Goal: Find specific fact: Find specific fact

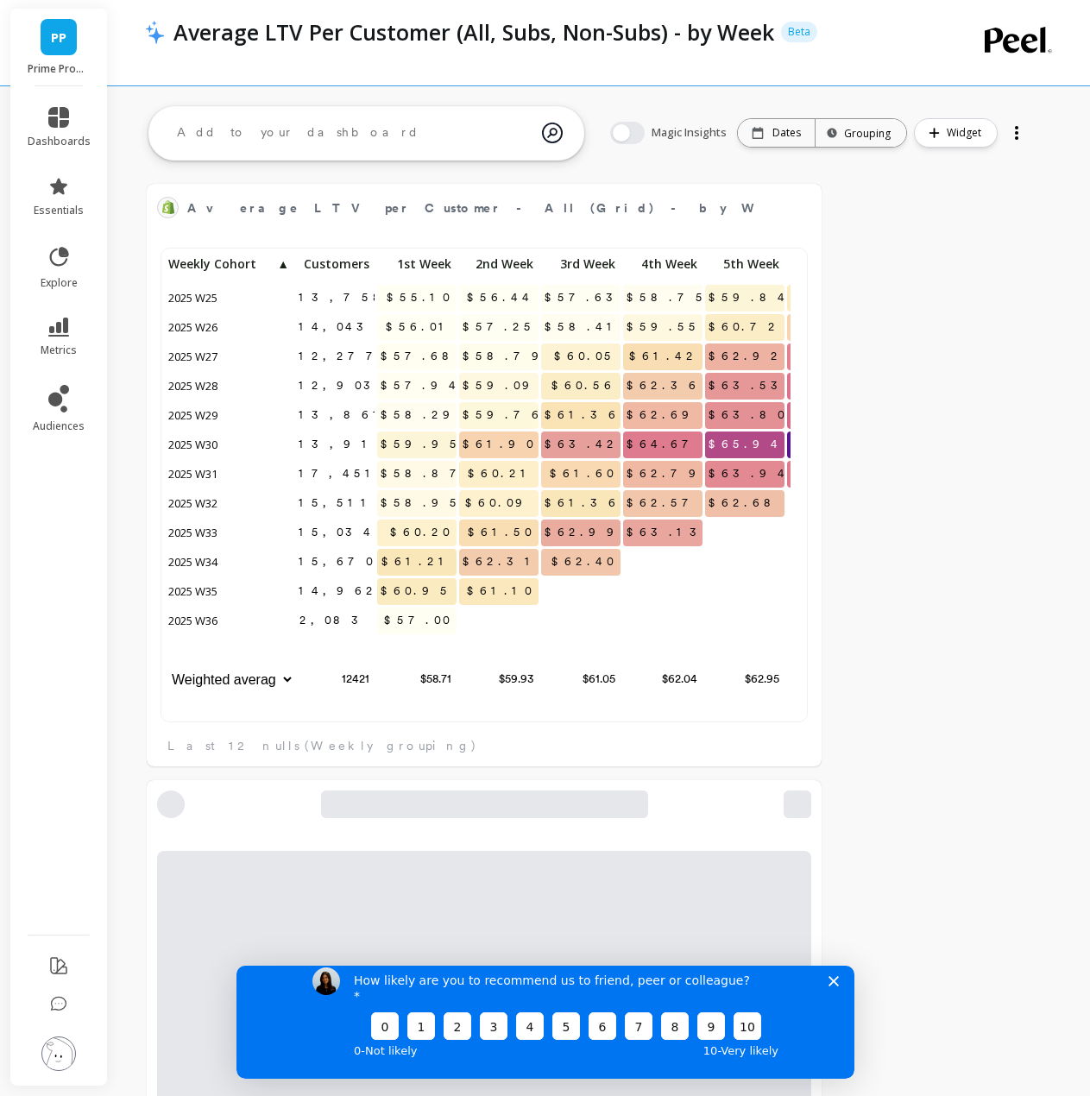
scroll to position [14, 14]
click at [838, 996] on div "How likely are you to recommend us to friend, peer or colleague? 0 1 2 3 4 5 6 …" at bounding box center [545, 1013] width 618 height 129
click at [830, 986] on icon "Close survey" at bounding box center [833, 980] width 10 height 10
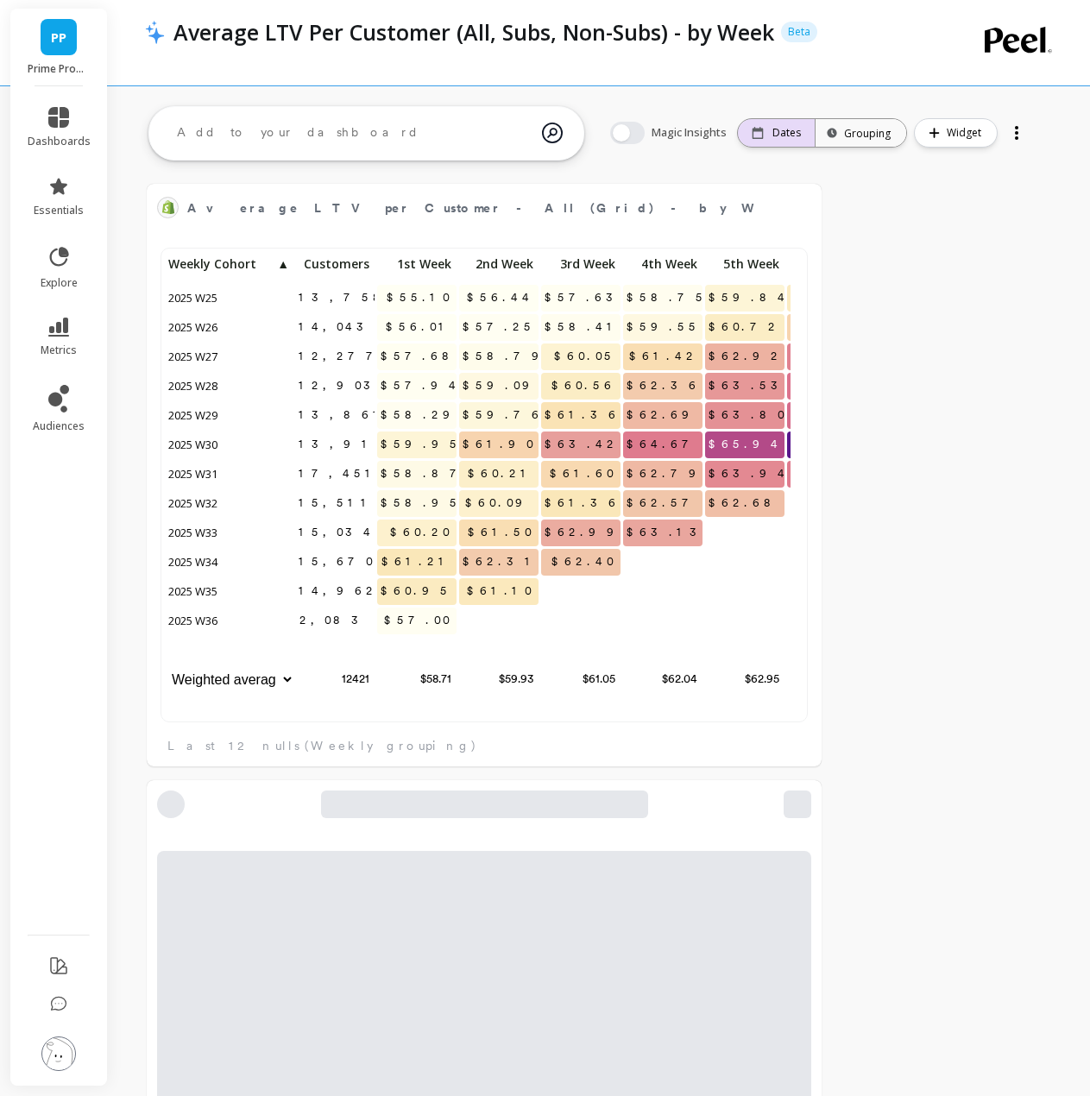
click at [783, 141] on div "Dates" at bounding box center [776, 133] width 77 height 28
click at [801, 138] on p "Dates" at bounding box center [787, 133] width 28 height 14
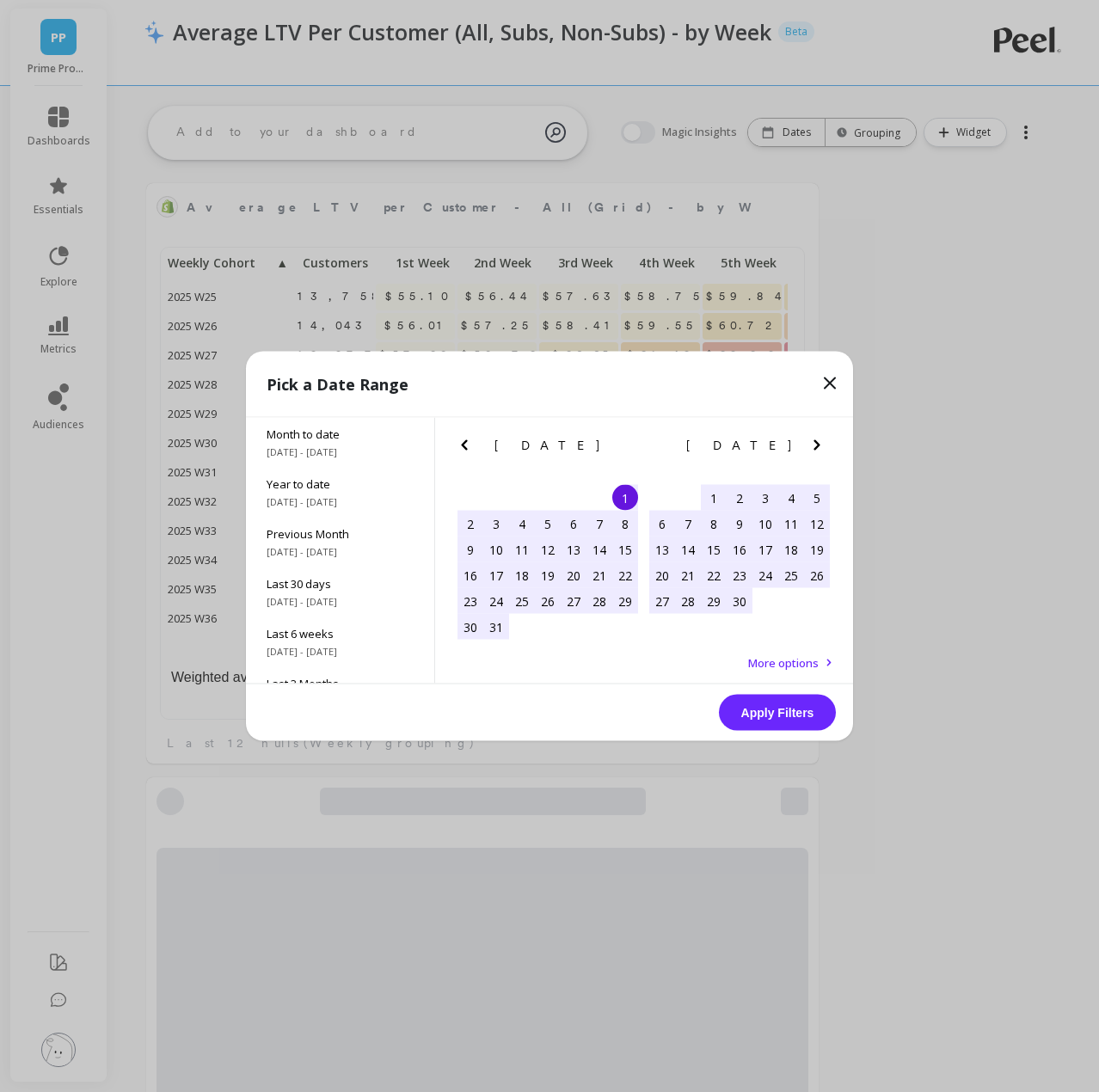
click at [819, 439] on icon "Next Month" at bounding box center [817, 445] width 21 height 21
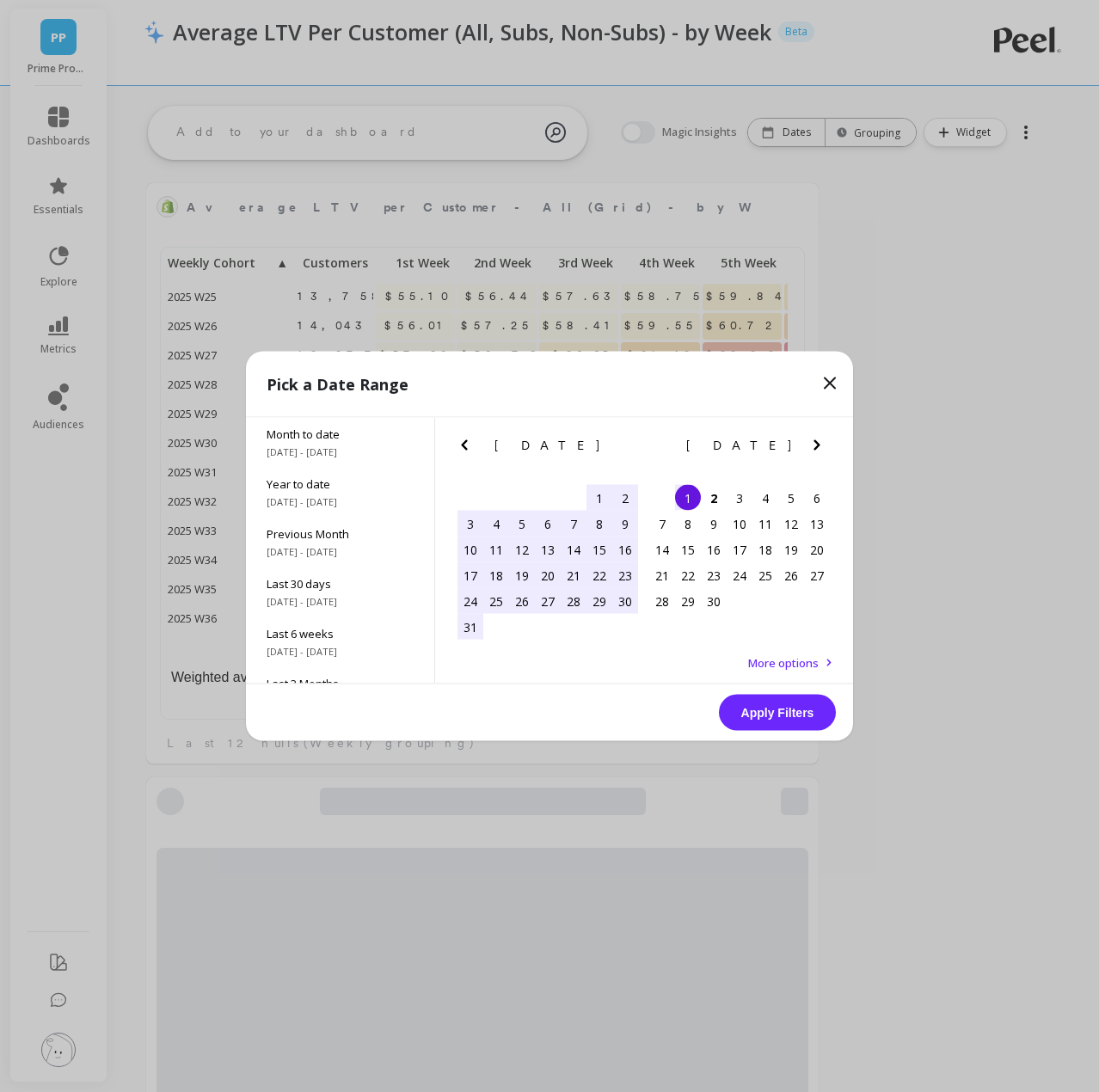
click at [828, 383] on icon at bounding box center [830, 384] width 21 height 21
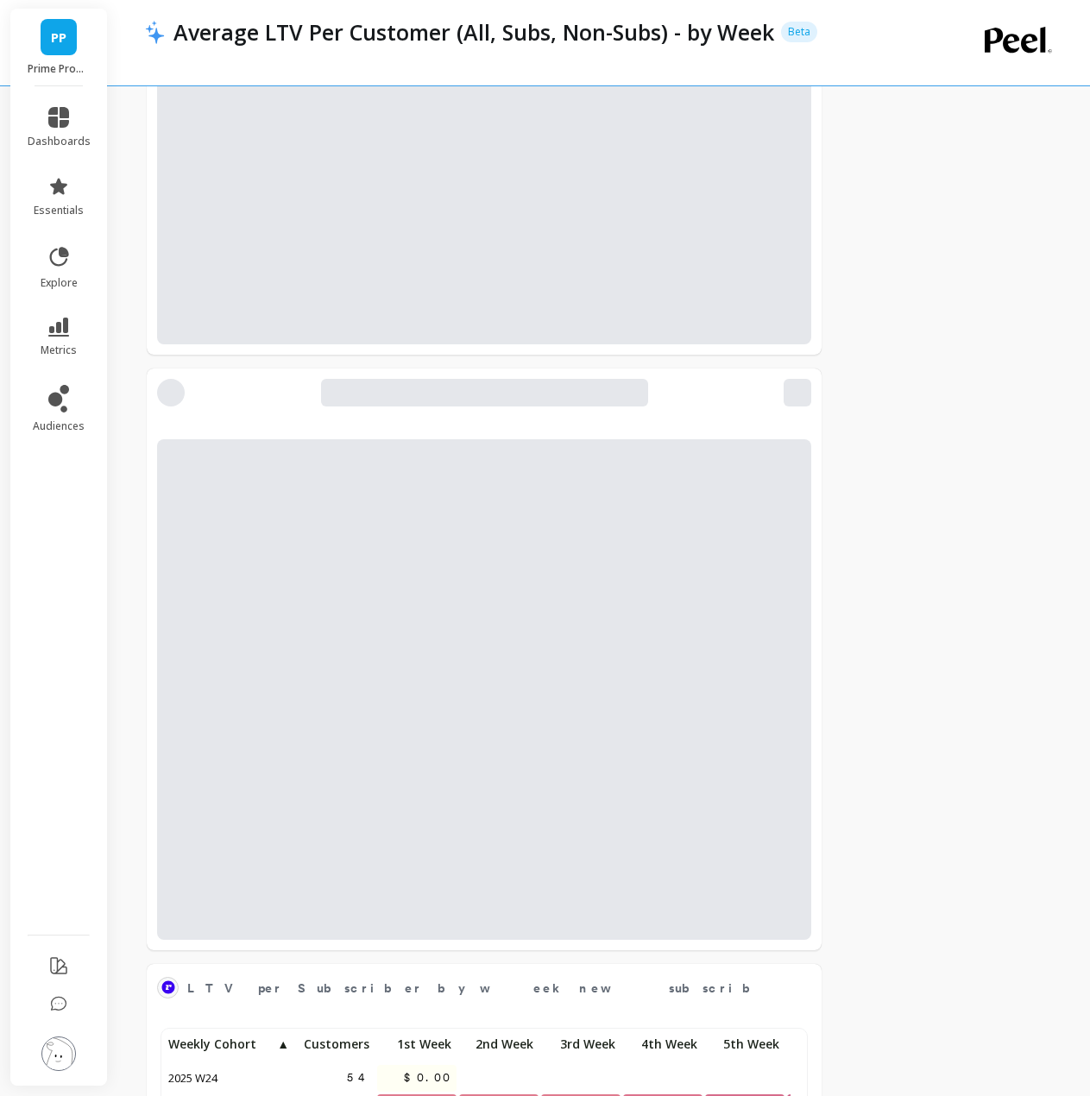
click at [957, 558] on div "Average LTV per Customer - All (Grid) - by Week (cumulative) Edit Widget & Insi…" at bounding box center [599, 361] width 982 height 2427
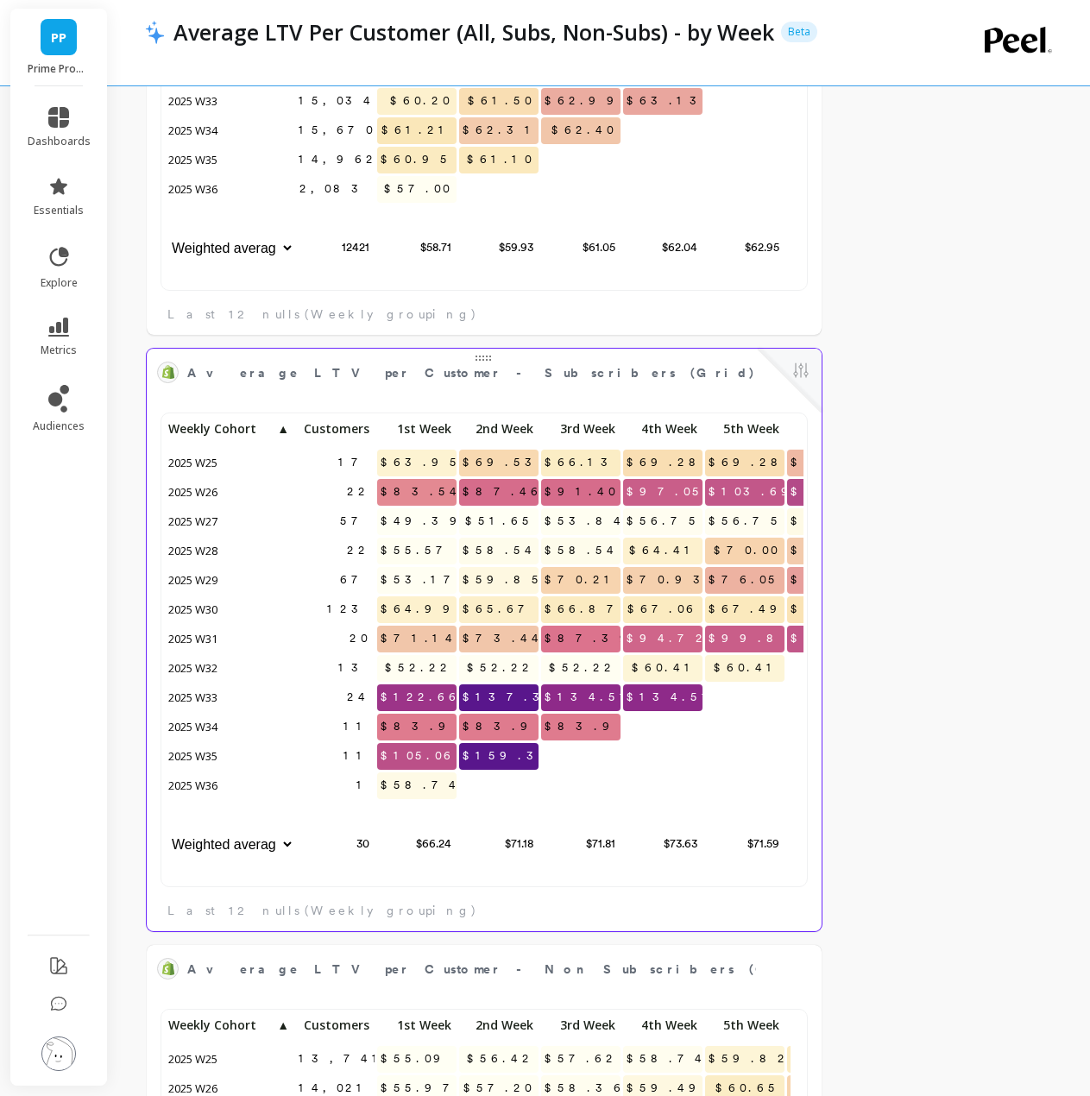
scroll to position [462, 626]
drag, startPoint x: 400, startPoint y: 756, endPoint x: 461, endPoint y: 758, distance: 60.4
click at [461, 758] on div "17 $63.95 $69.53 $66.13 $69.28 $69.28 $74.90 $74.90 22 $83.54 $87.46 $91.40 $97…" at bounding box center [665, 639] width 1001 height 444
copy span "$105.06"
drag, startPoint x: 482, startPoint y: 728, endPoint x: 558, endPoint y: 722, distance: 77.1
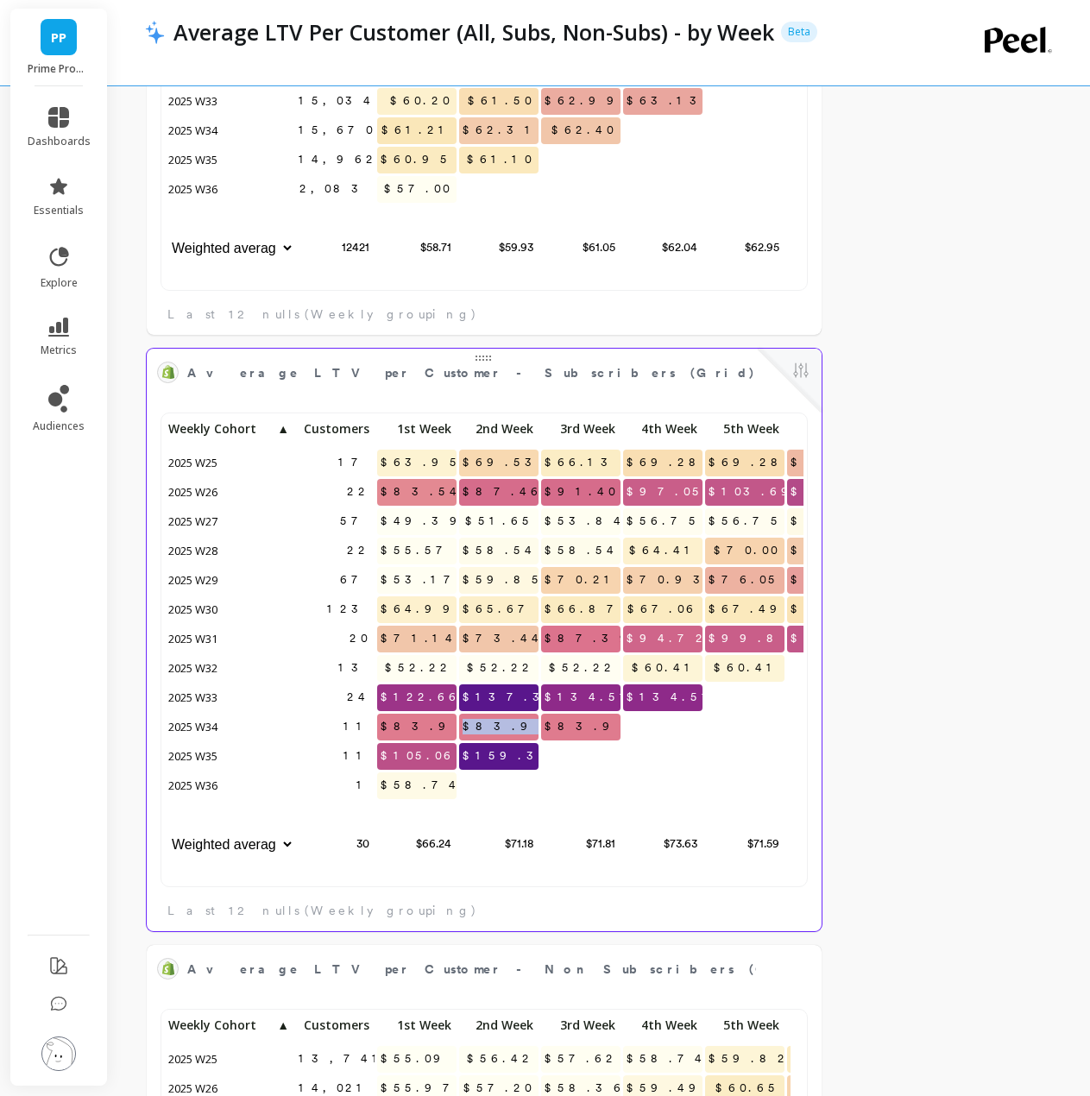
click at [558, 722] on div "17 $63.95 $69.53 $66.13 $69.28 $69.28 $74.90 $74.90 22 $83.54 $87.46 $91.40 $97…" at bounding box center [665, 639] width 1001 height 444
copy span "$83.99"
drag, startPoint x: 572, startPoint y: 701, endPoint x: 619, endPoint y: 696, distance: 46.9
click at [619, 696] on p "$134.51" at bounding box center [580, 697] width 79 height 26
copy span "$134.51"
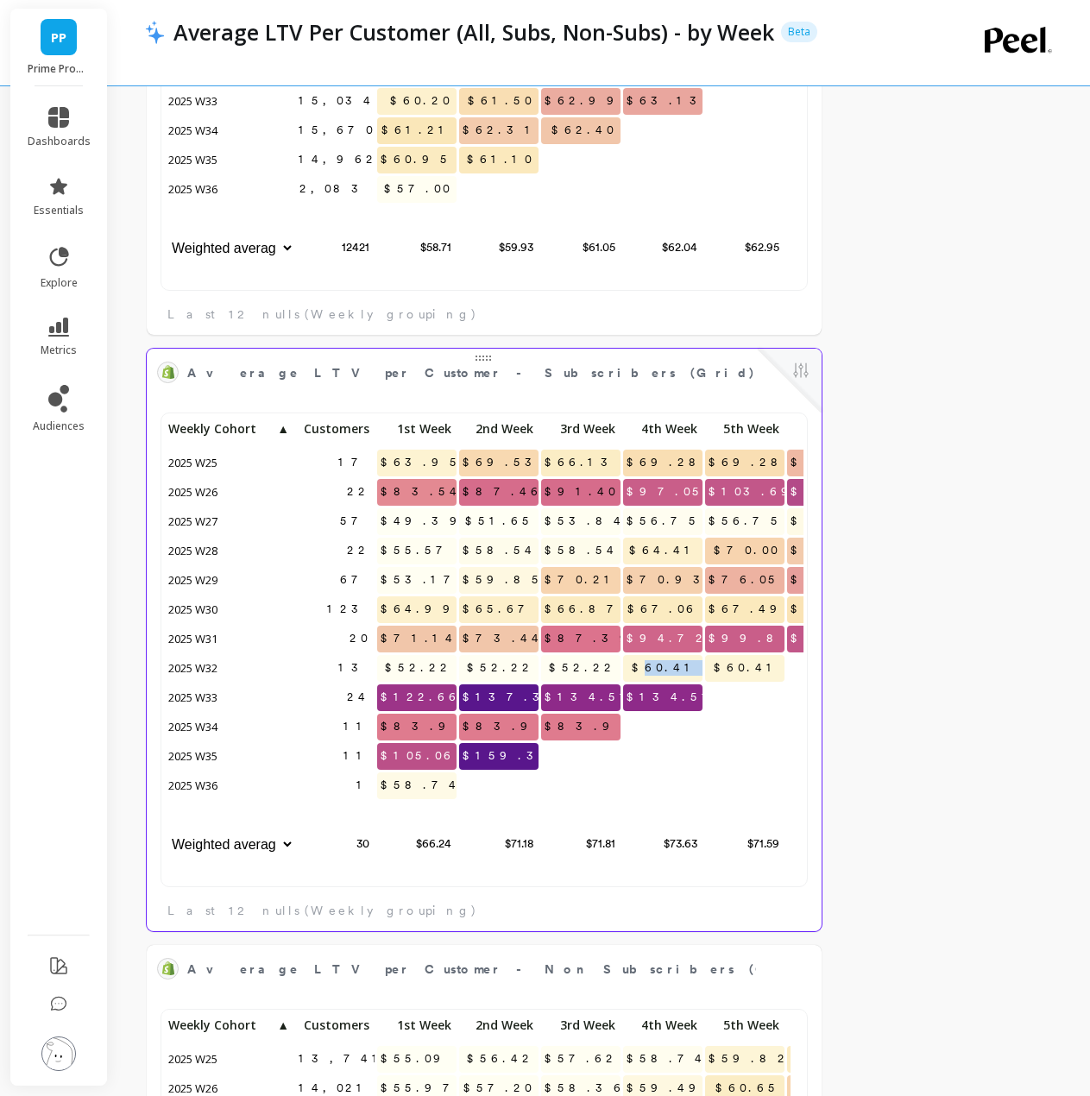
drag, startPoint x: 698, startPoint y: 666, endPoint x: 710, endPoint y: 666, distance: 11.2
click at [710, 666] on div "17 $63.95 $69.53 $66.13 $69.28 $69.28 $74.90 $74.90 22 $83.54 $87.46 $91.40 $97…" at bounding box center [665, 639] width 1001 height 444
click at [668, 678] on span "$60.41" at bounding box center [665, 668] width 74 height 26
drag, startPoint x: 655, startPoint y: 671, endPoint x: 702, endPoint y: 669, distance: 46.6
click at [702, 669] on p "$60.41" at bounding box center [662, 668] width 79 height 26
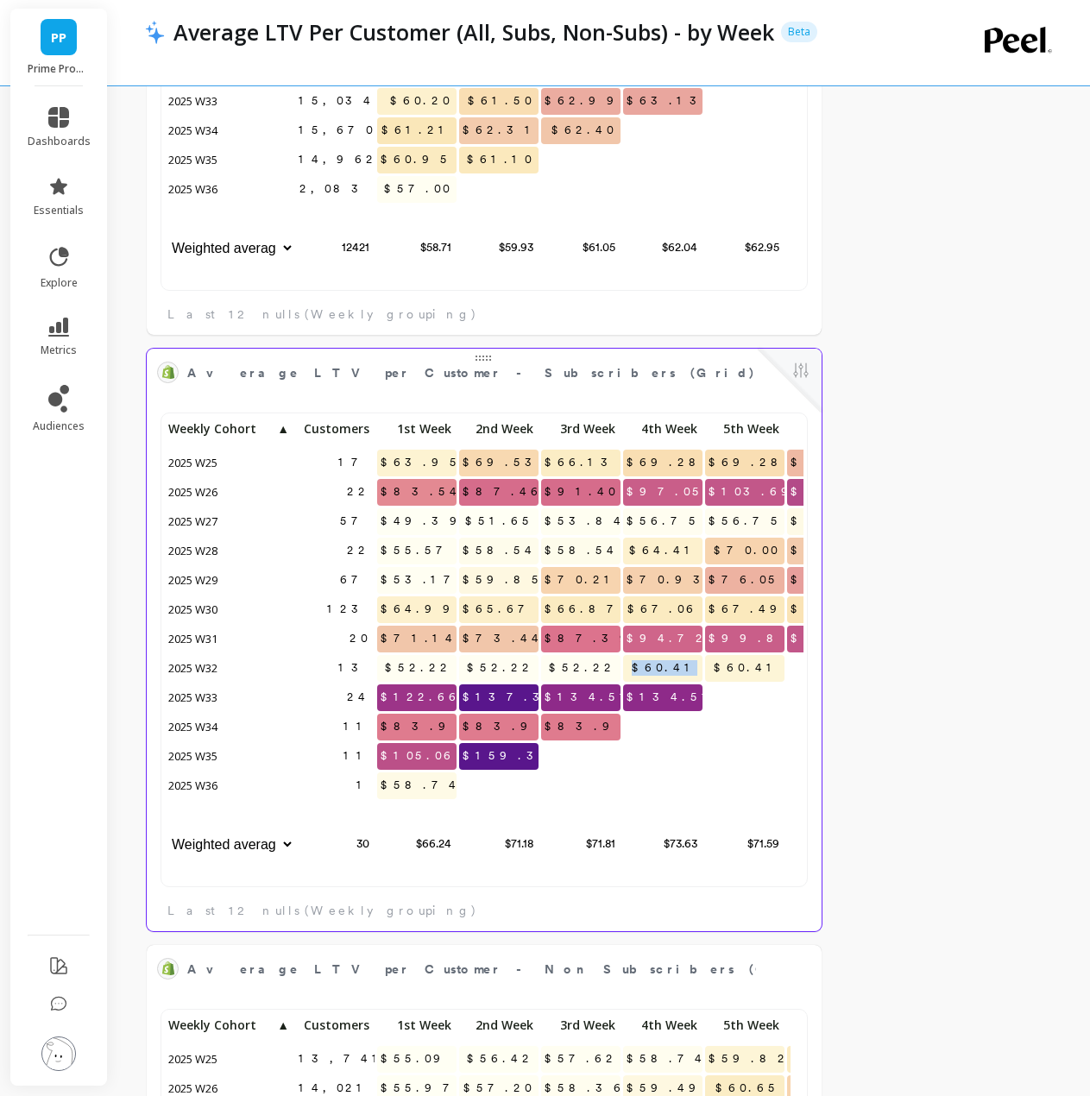
copy span "$60.41"
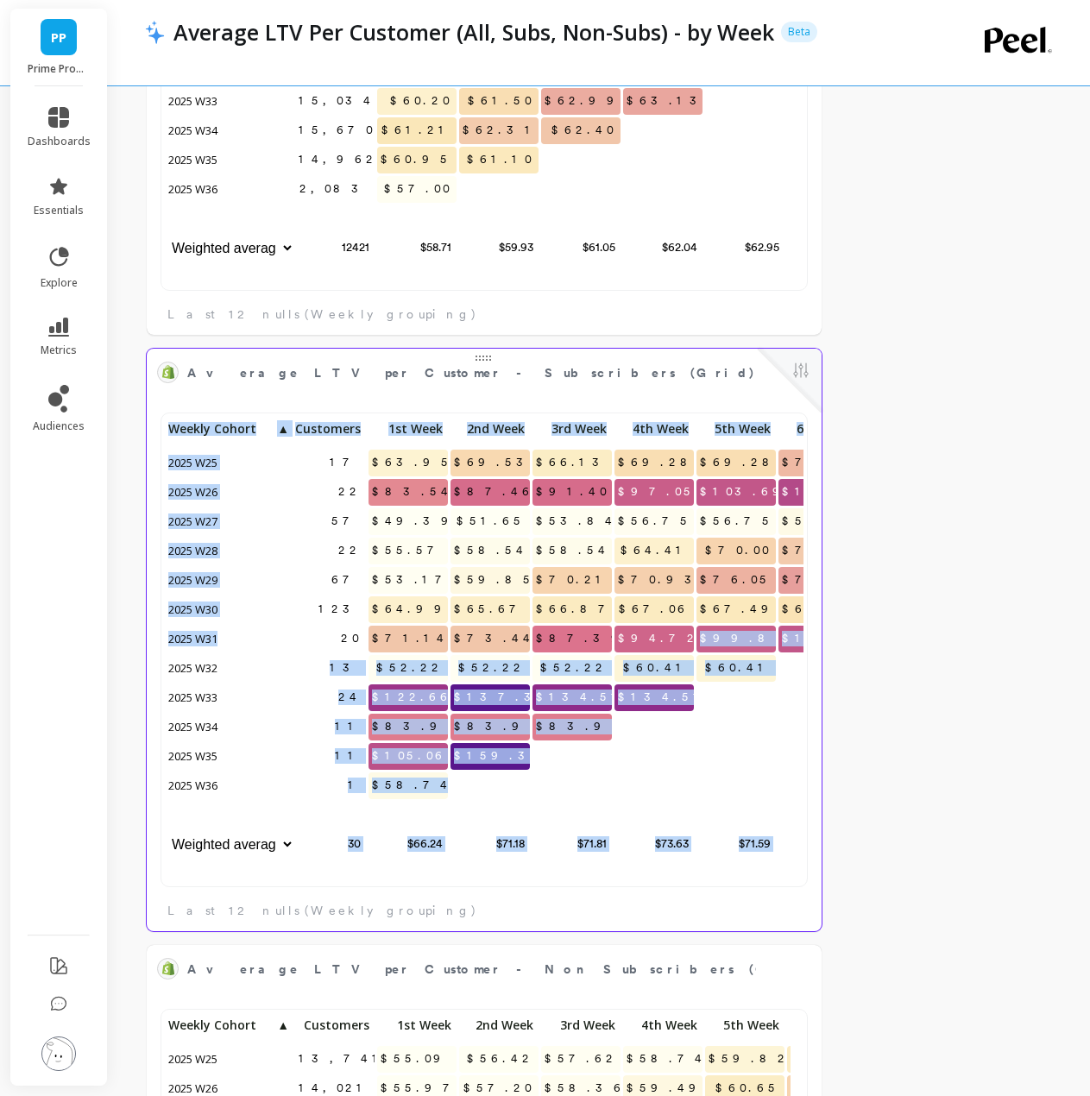
drag, startPoint x: 739, startPoint y: 638, endPoint x: 787, endPoint y: 635, distance: 48.4
click at [787, 635] on div "17 $63.95 $69.53 $66.13 $69.28 $69.28 $74.90 $74.90 22 $83.54 $87.46 $91.40 $97…" at bounding box center [484, 654] width 639 height 475
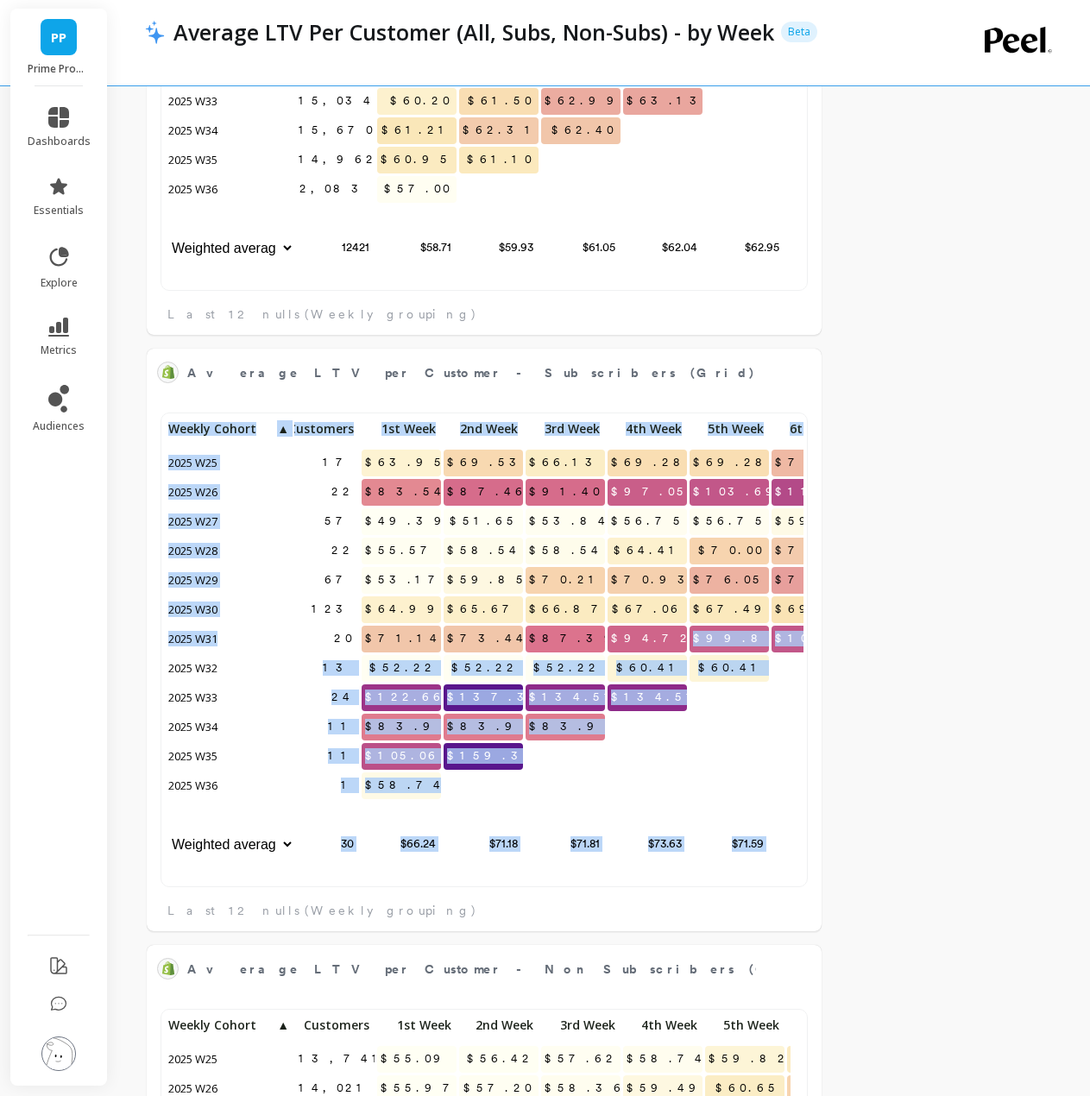
scroll to position [462, 613]
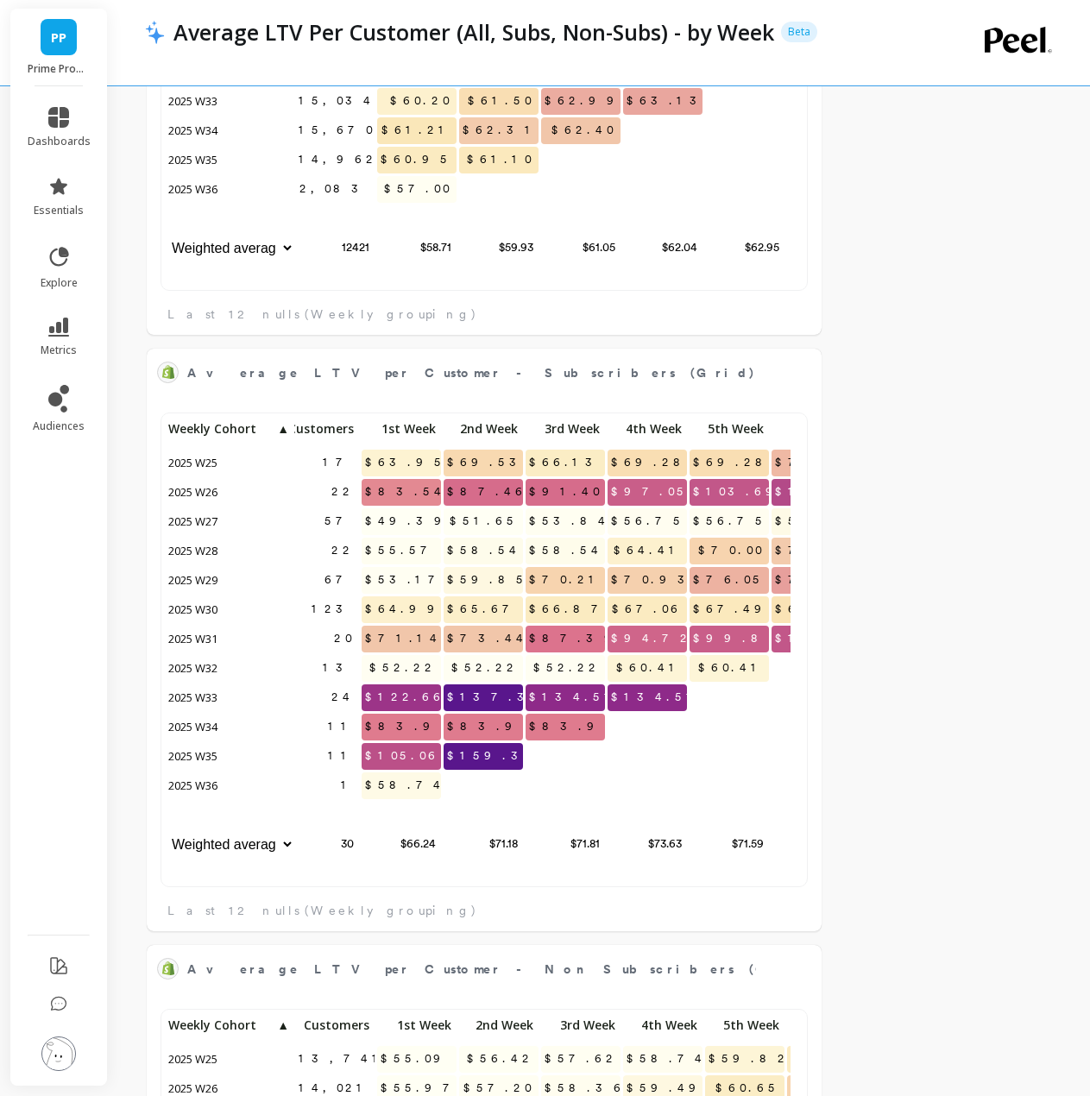
click at [943, 711] on div "Average LTV per Customer - All (Grid) - by Week (cumulative) Edit Widget & Insi…" at bounding box center [599, 938] width 982 height 2429
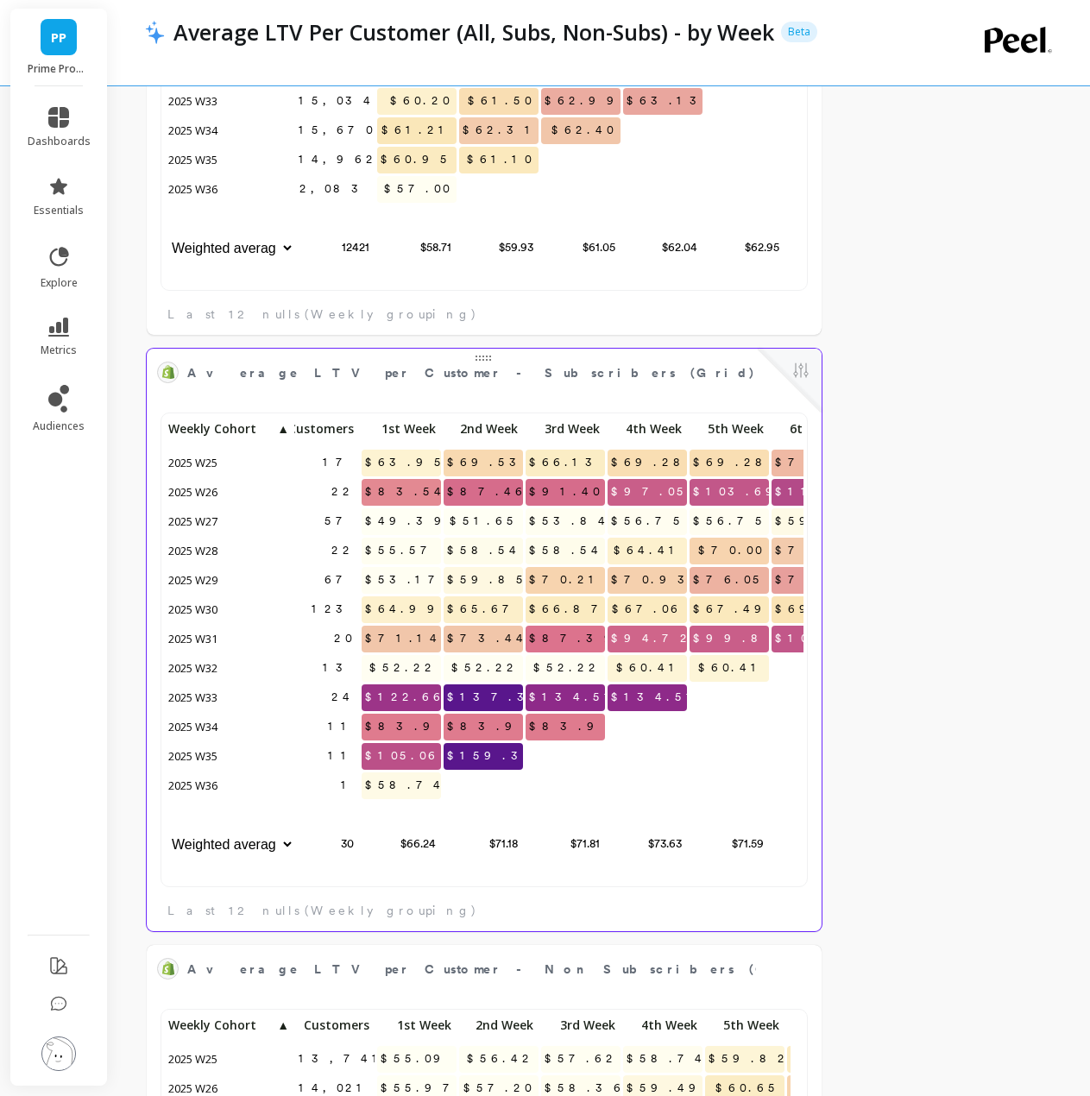
scroll to position [0, 0]
drag, startPoint x: 751, startPoint y: 638, endPoint x: 766, endPoint y: 639, distance: 15.6
click at [766, 639] on p "$99.87" at bounding box center [729, 639] width 79 height 26
copy span "$99.87"
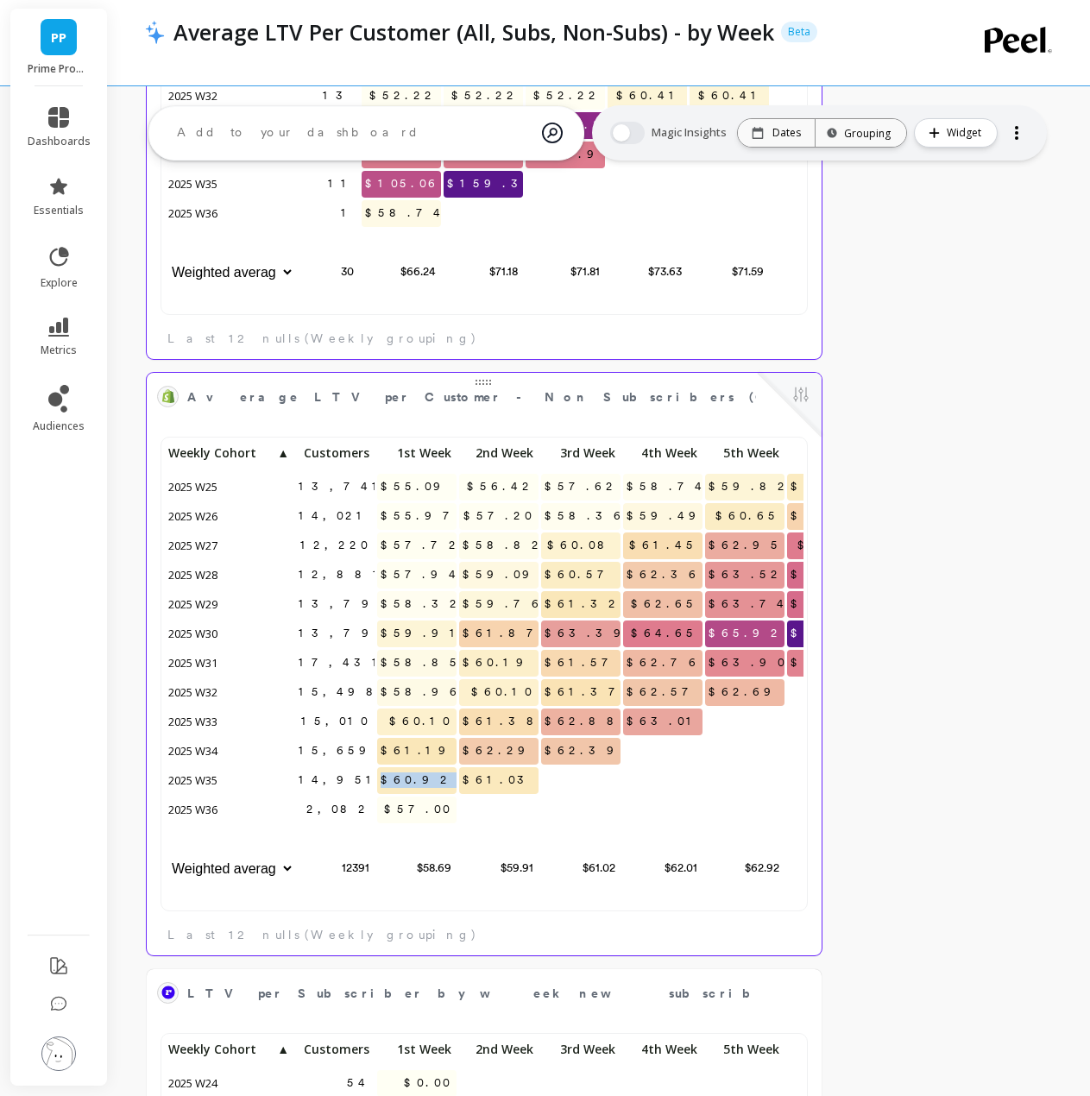
drag, startPoint x: 441, startPoint y: 778, endPoint x: 460, endPoint y: 778, distance: 19.0
click at [460, 778] on div "13,741 $55.09 $56.42 $57.62 $58.74 $59.82 $60.97 $62.25 14,021 $55.97 $57.20 $5…" at bounding box center [665, 663] width 1001 height 444
copy span "$60.92"
drag, startPoint x: 489, startPoint y: 754, endPoint x: 555, endPoint y: 750, distance: 65.7
click at [555, 750] on div "13,741 $55.09 $56.42 $57.62 $58.74 $59.82 $60.97 $62.25 14,021 $55.97 $57.20 $5…" at bounding box center [665, 663] width 1001 height 444
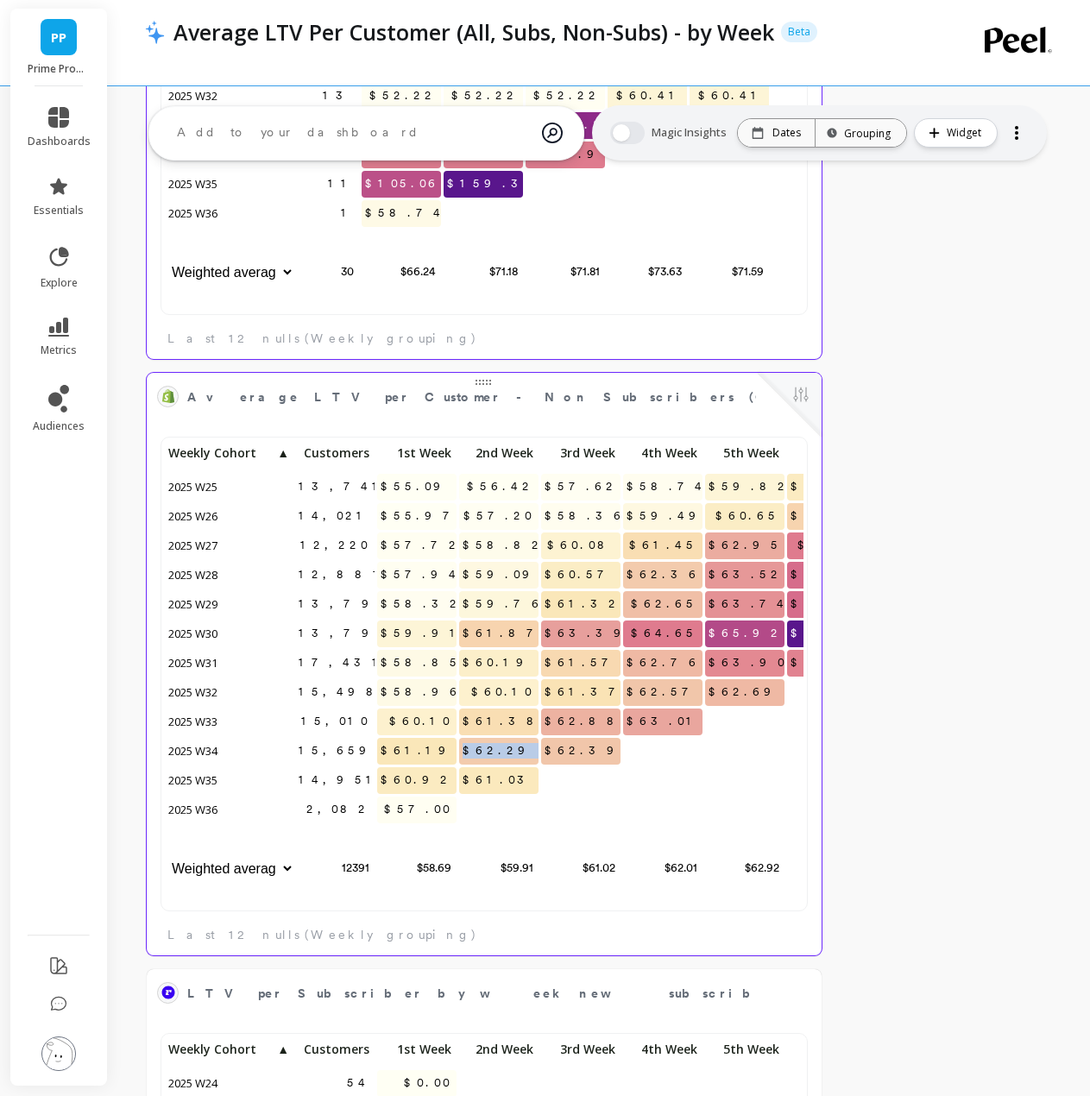
copy span "$62.29"
drag, startPoint x: 577, startPoint y: 723, endPoint x: 620, endPoint y: 721, distance: 43.2
click at [620, 721] on p "$62.88" at bounding box center [580, 722] width 79 height 26
copy span "$62.88"
drag, startPoint x: 660, startPoint y: 694, endPoint x: 702, endPoint y: 703, distance: 42.3
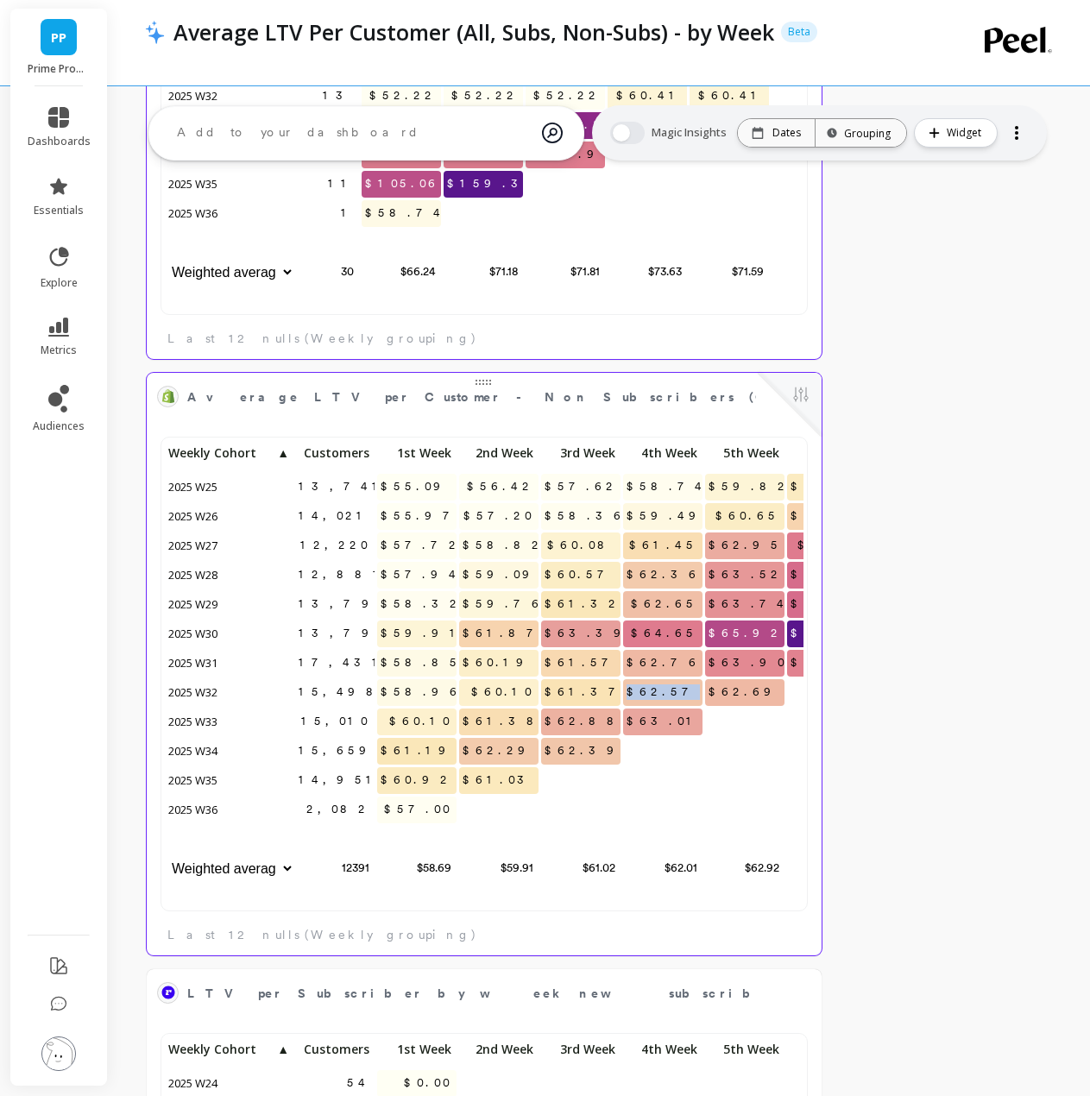
click at [702, 703] on span "$62.57" at bounding box center [664, 692] width 82 height 26
copy span "$62.57"
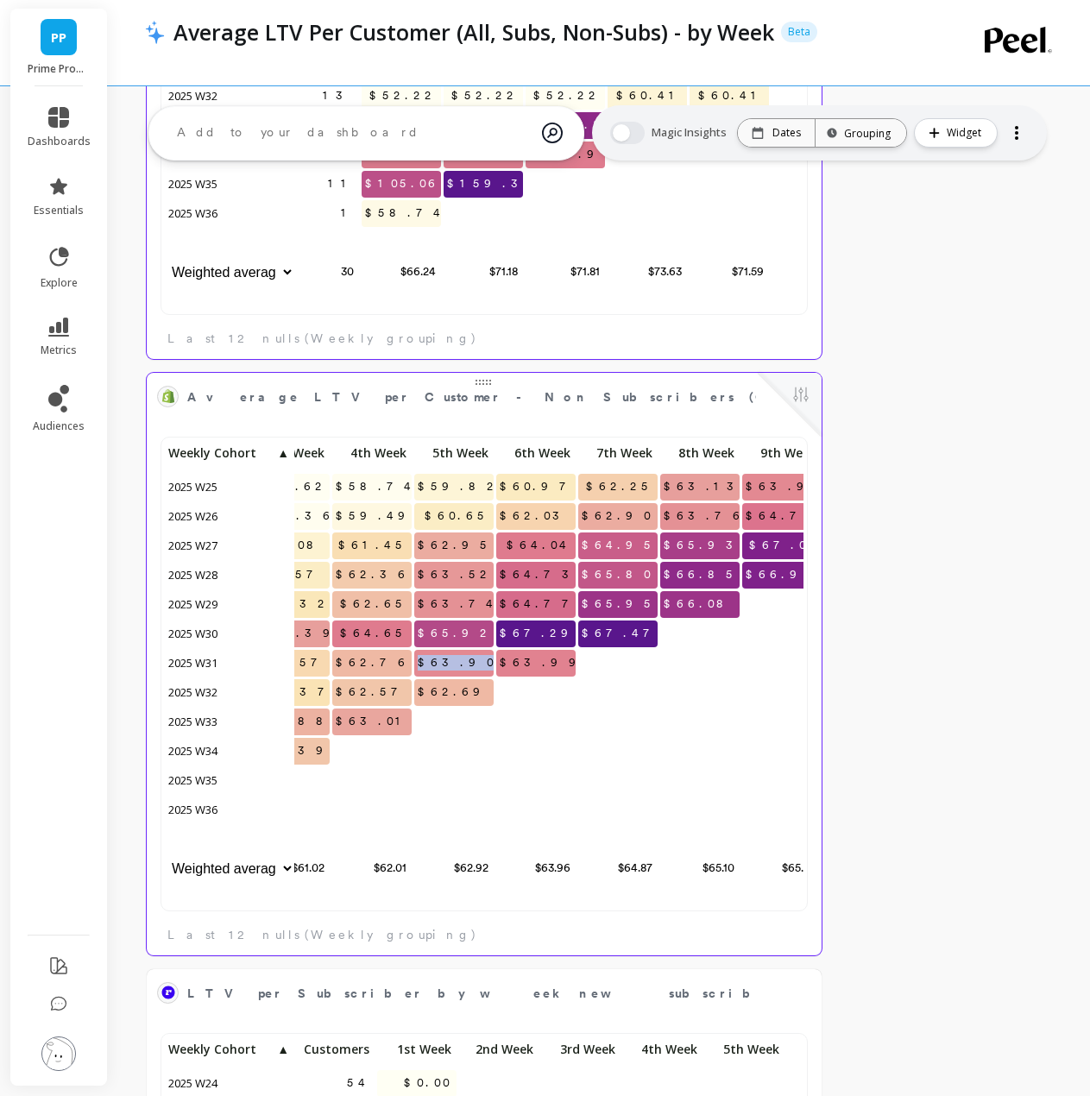
drag, startPoint x: 774, startPoint y: 657, endPoint x: 490, endPoint y: 666, distance: 284.1
click at [490, 666] on p "$63.90" at bounding box center [453, 663] width 79 height 26
copy span "$63.90"
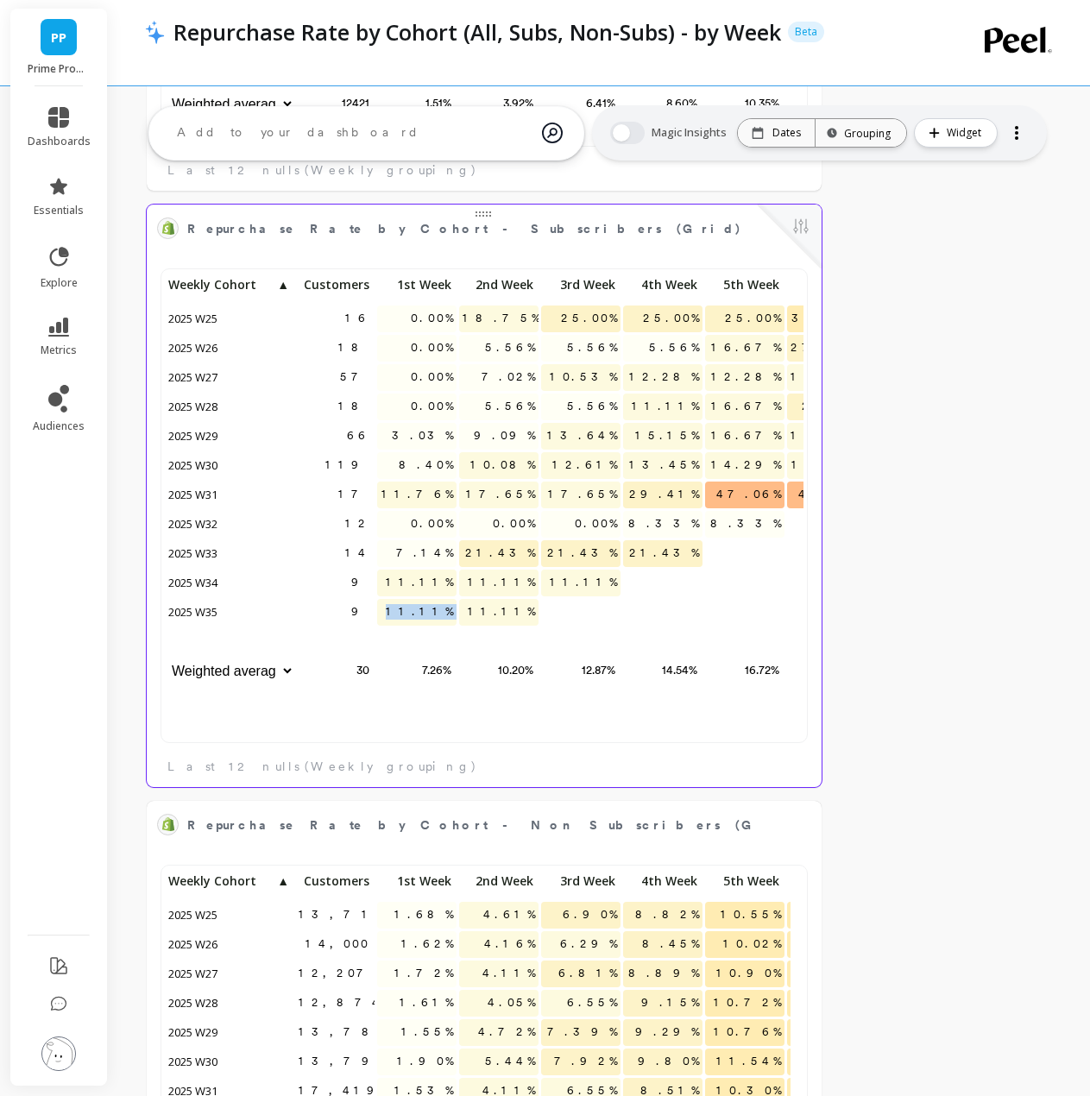
drag, startPoint x: 420, startPoint y: 615, endPoint x: 470, endPoint y: 610, distance: 49.5
click at [470, 610] on div "16 0.00% 18.75% 25.00% 25.00% 25.00% 37.50% 37.50% 18 0.00% 5.56% 5.56% 5.56% 1…" at bounding box center [665, 480] width 1001 height 414
copy span "11.11%"
drag, startPoint x: 504, startPoint y: 582, endPoint x: 536, endPoint y: 583, distance: 32.0
click at [536, 583] on span "11.11%" at bounding box center [501, 583] width 74 height 26
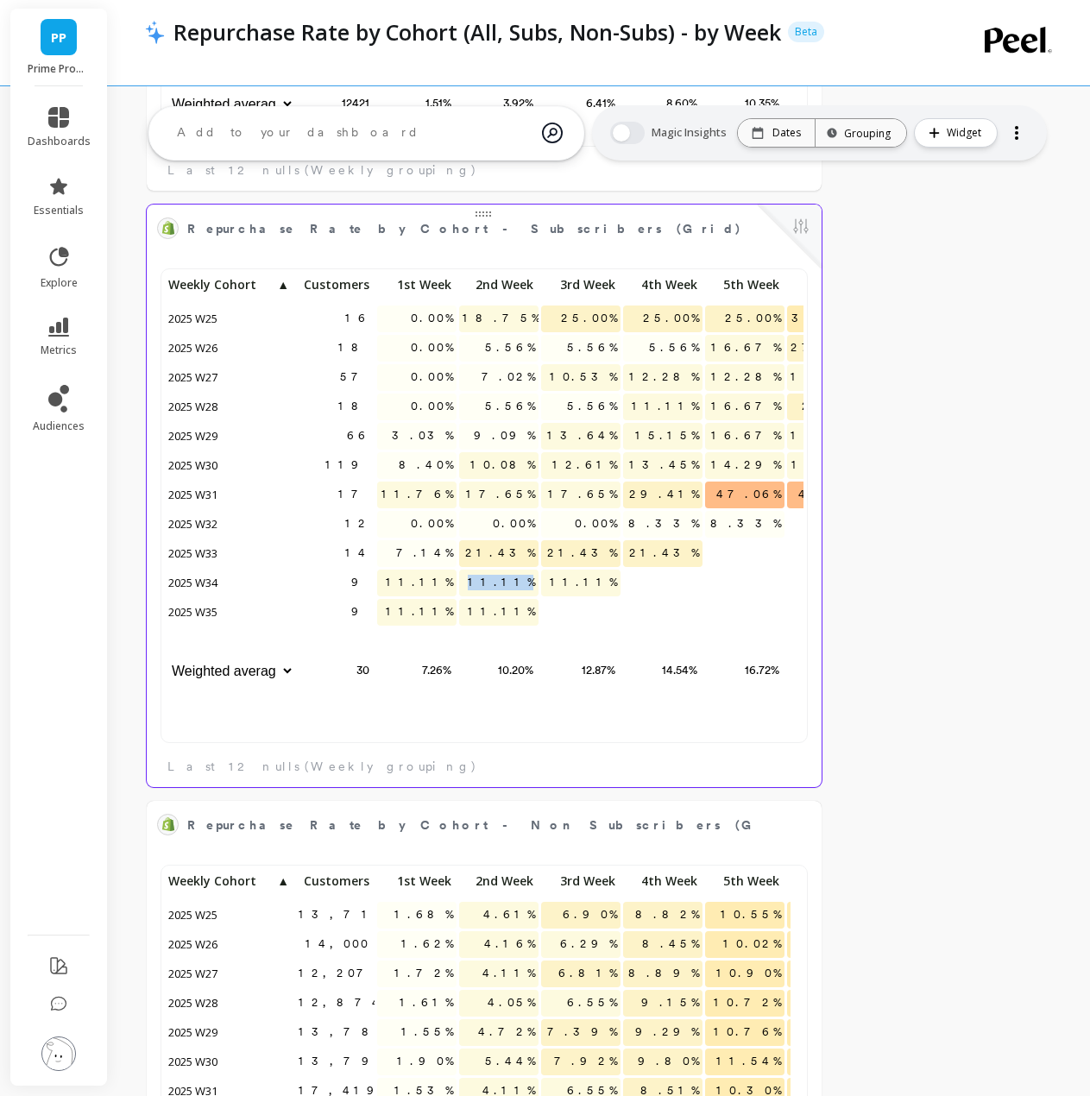
copy span "11.11%"
drag, startPoint x: 575, startPoint y: 553, endPoint x: 614, endPoint y: 555, distance: 38.9
click at [614, 555] on p "21.43%" at bounding box center [580, 553] width 79 height 26
copy span "21.43%"
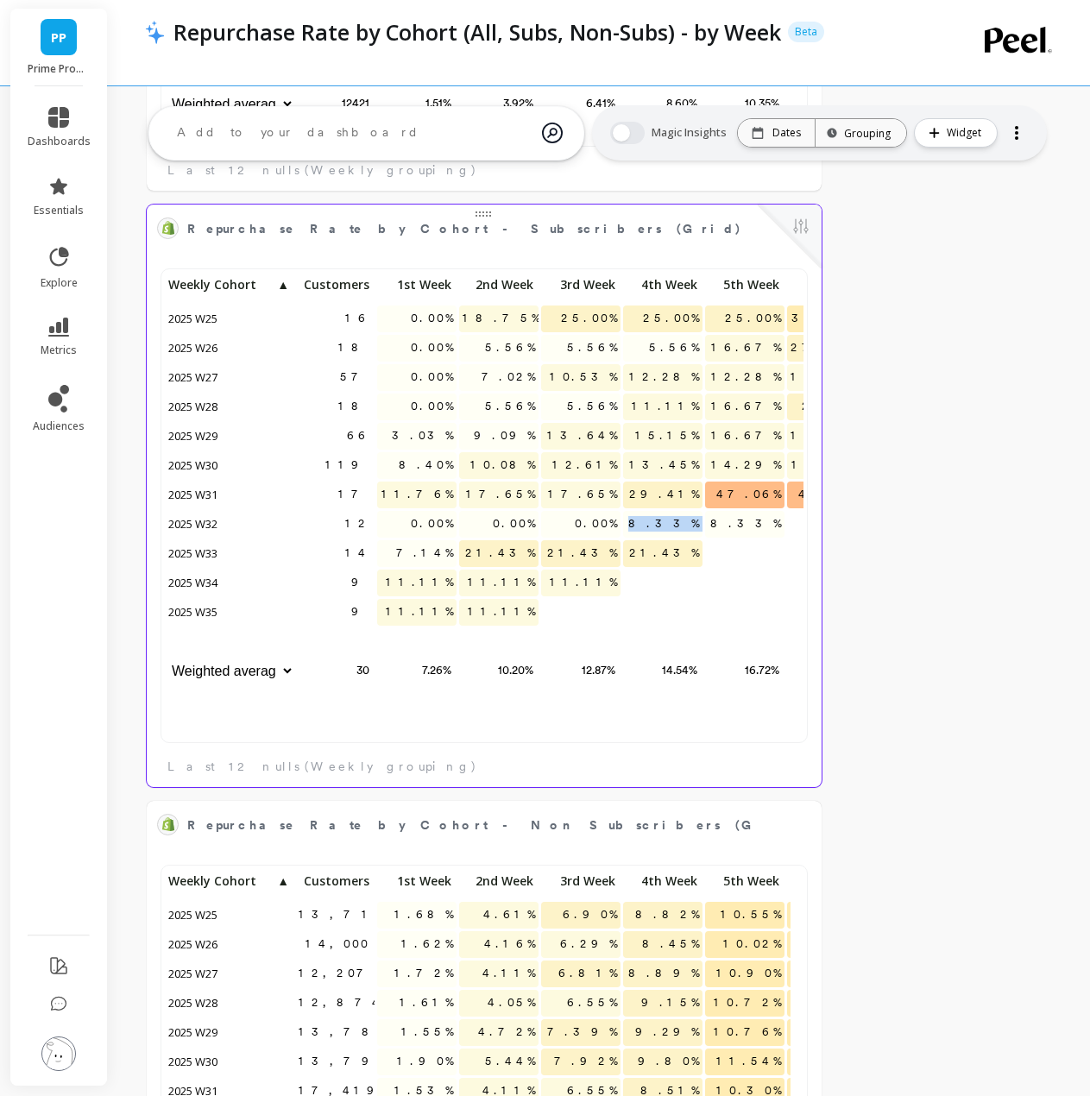
drag, startPoint x: 685, startPoint y: 521, endPoint x: 706, endPoint y: 521, distance: 20.7
click at [706, 521] on div "16 0.00% 18.75% 25.00% 25.00% 25.00% 37.50% 37.50% 18 0.00% 5.56% 5.56% 5.56% 1…" at bounding box center [665, 480] width 1001 height 414
copy span "8.33%"
drag, startPoint x: 738, startPoint y: 494, endPoint x: 785, endPoint y: 497, distance: 46.7
click at [785, 497] on div "47.06%" at bounding box center [745, 496] width 82 height 29
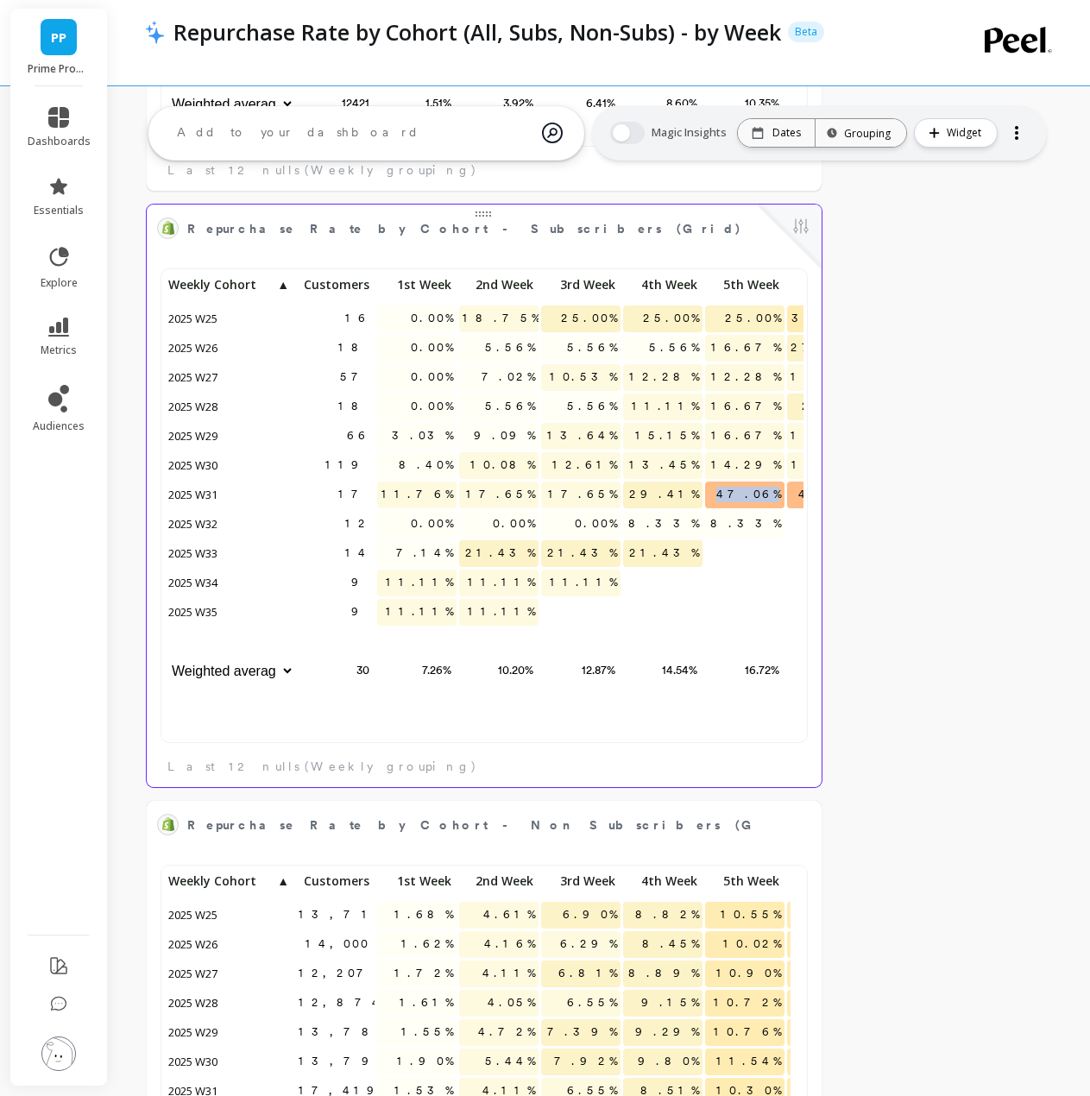
copy span "47.06%"
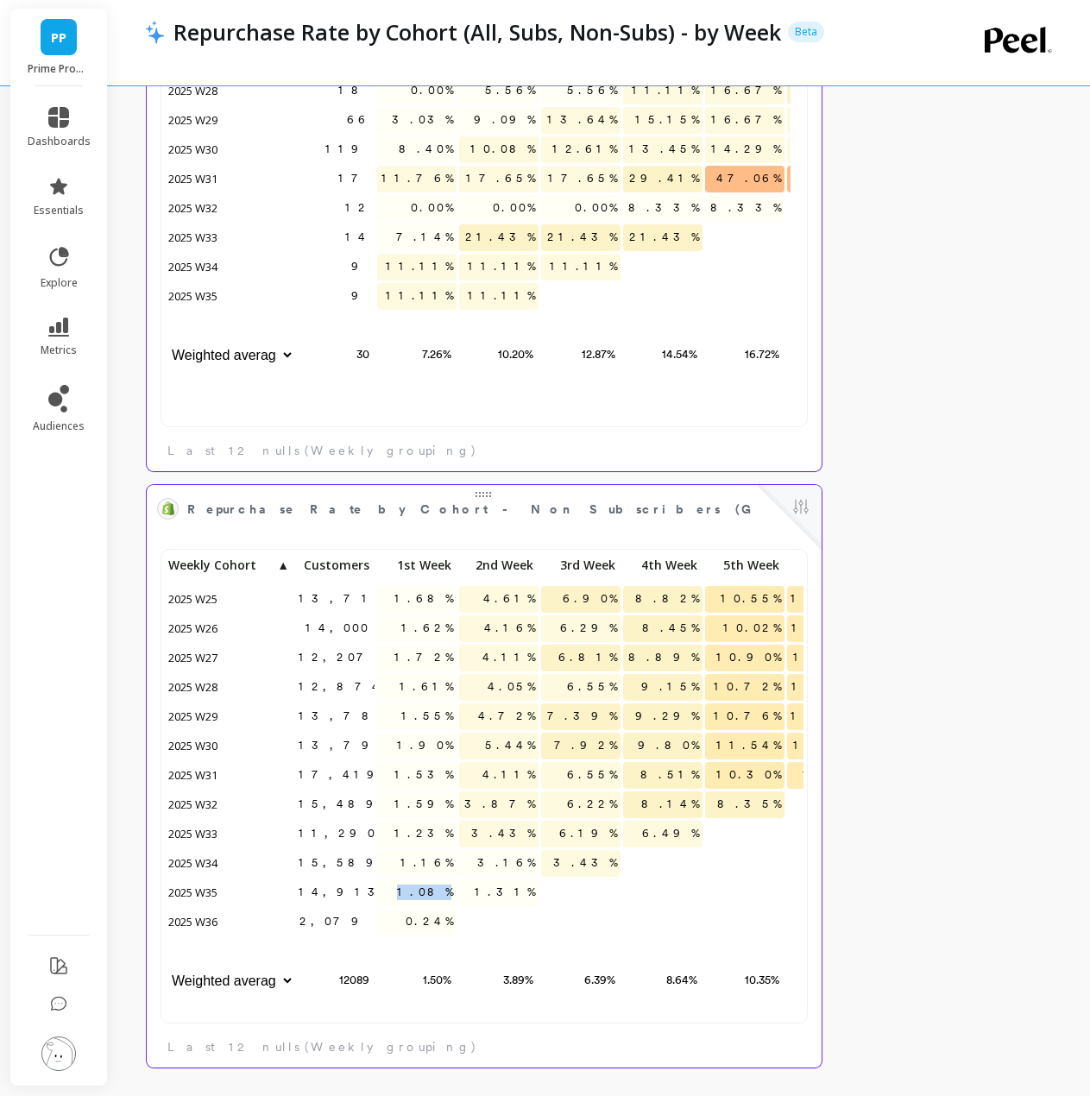
drag, startPoint x: 435, startPoint y: 892, endPoint x: 453, endPoint y: 894, distance: 18.2
click at [453, 894] on p "1.08%" at bounding box center [416, 893] width 79 height 26
copy span "1.08%"
drag, startPoint x: 528, startPoint y: 863, endPoint x: 542, endPoint y: 863, distance: 13.8
click at [542, 863] on div "13,717 1.68% 4.61% 6.90% 8.82% 10.55% 11.89% 13.27% 14,000 1.62% 4.16% 6.29% 8.…" at bounding box center [665, 775] width 1001 height 444
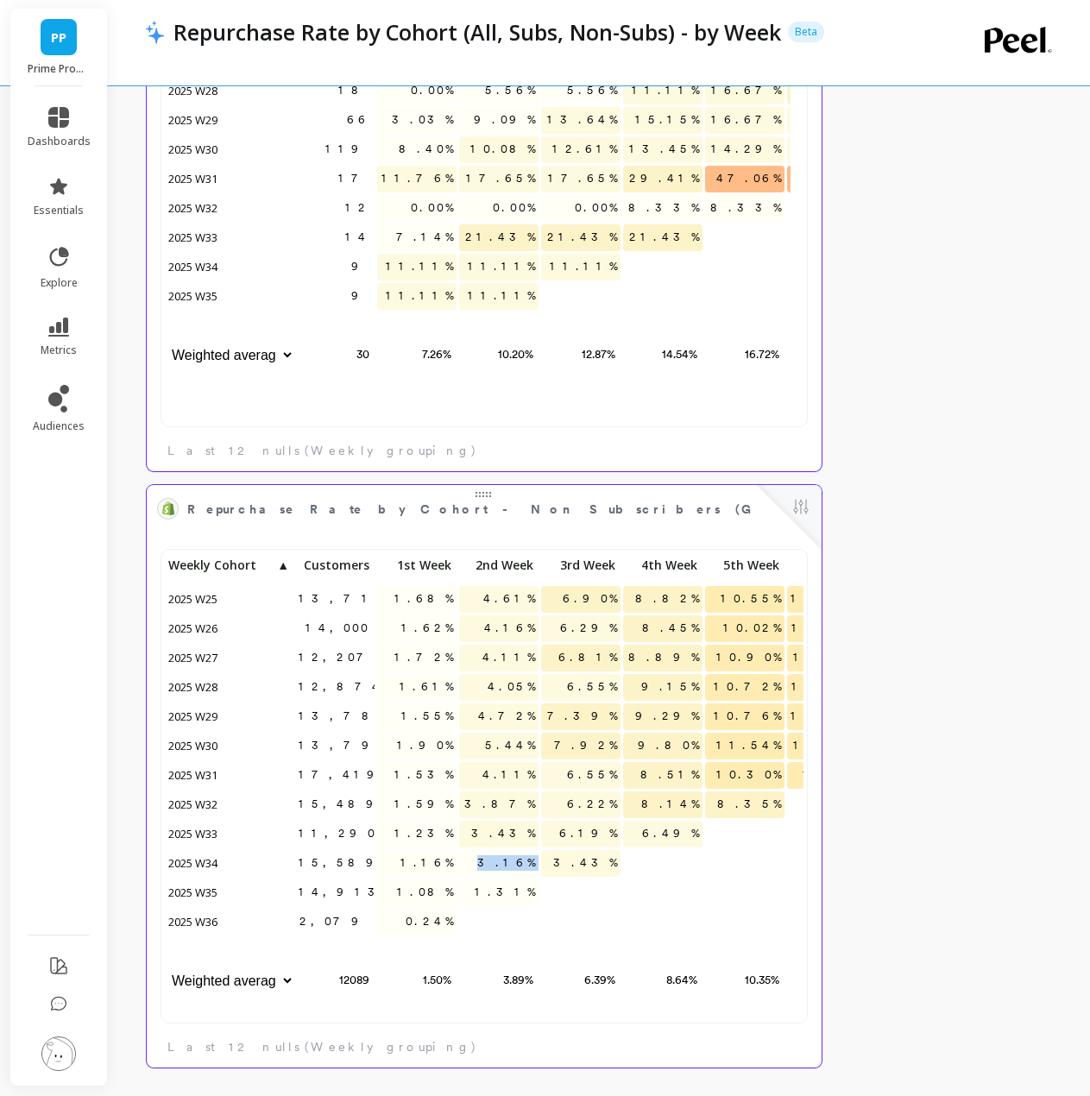
copy span "3.16%"
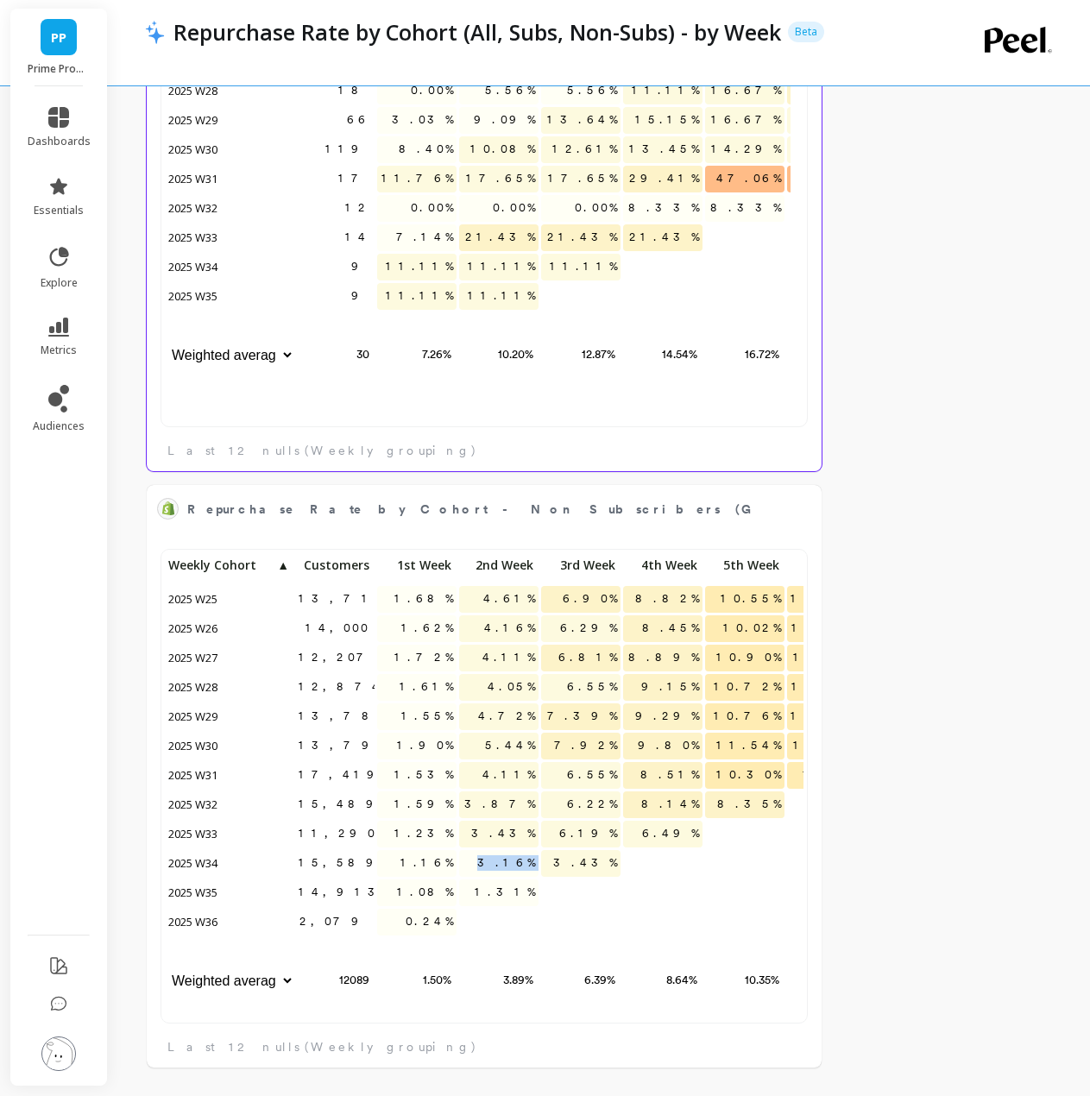
scroll to position [462, 613]
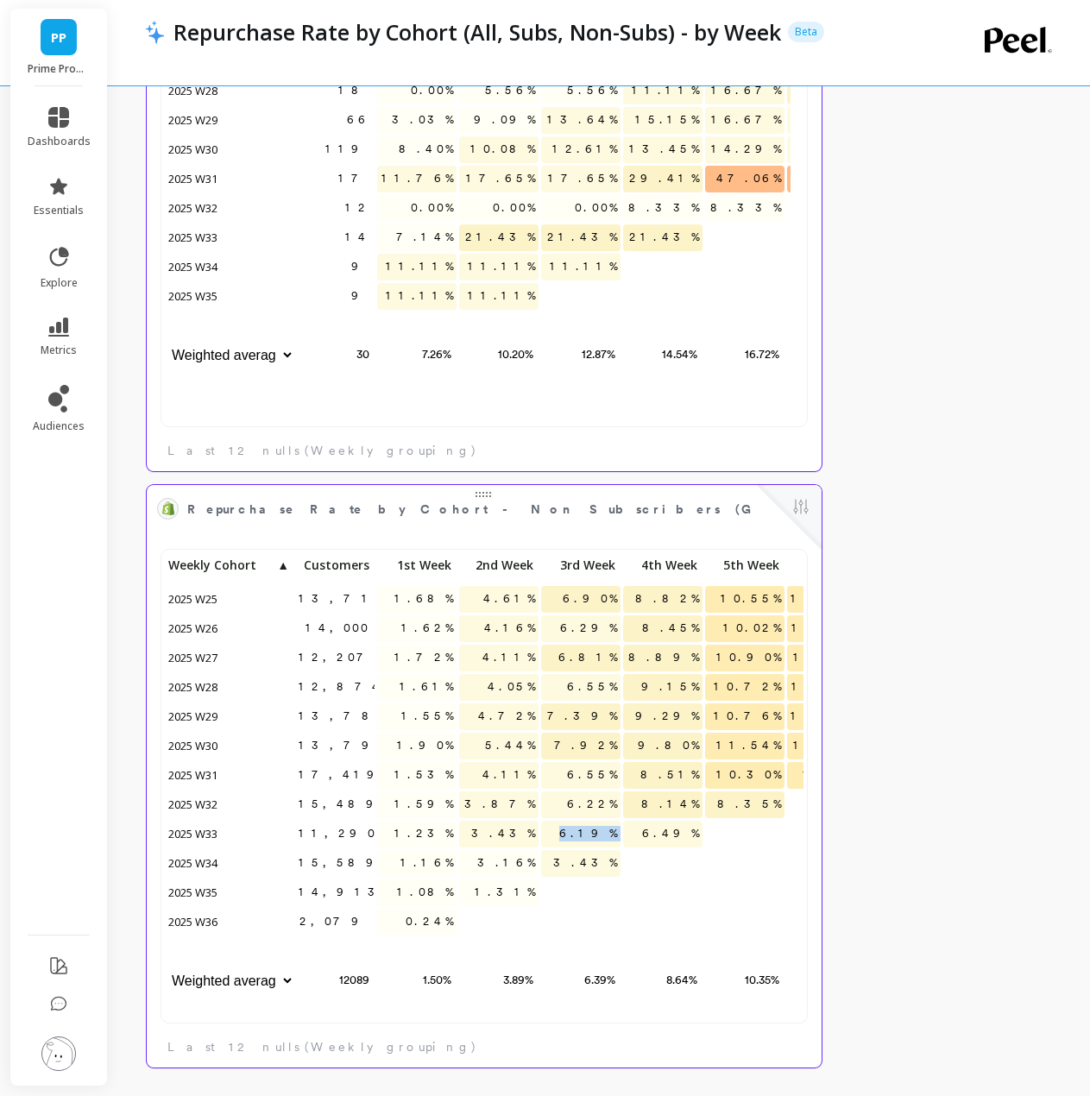
drag, startPoint x: 584, startPoint y: 838, endPoint x: 622, endPoint y: 839, distance: 38.0
click at [622, 839] on div "13,717 1.68% 4.61% 6.90% 8.82% 10.55% 11.89% 13.27% 14,000 1.62% 4.16% 6.29% 8.…" at bounding box center [665, 775] width 1001 height 444
copy span "6.19%"
drag, startPoint x: 671, startPoint y: 808, endPoint x: 702, endPoint y: 810, distance: 31.1
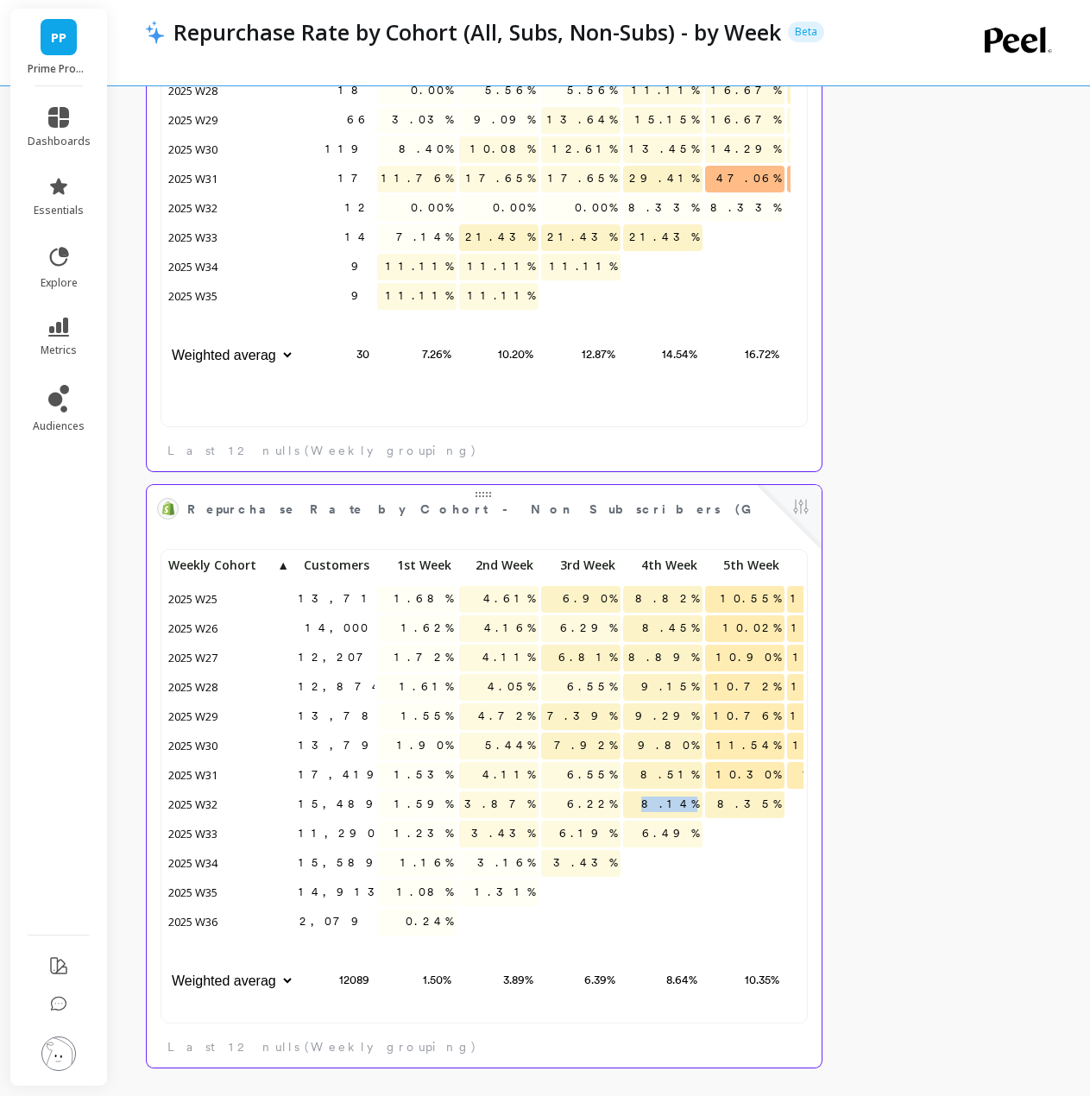
click at [702, 810] on p "8.14%" at bounding box center [662, 805] width 79 height 26
copy span "8.14%"
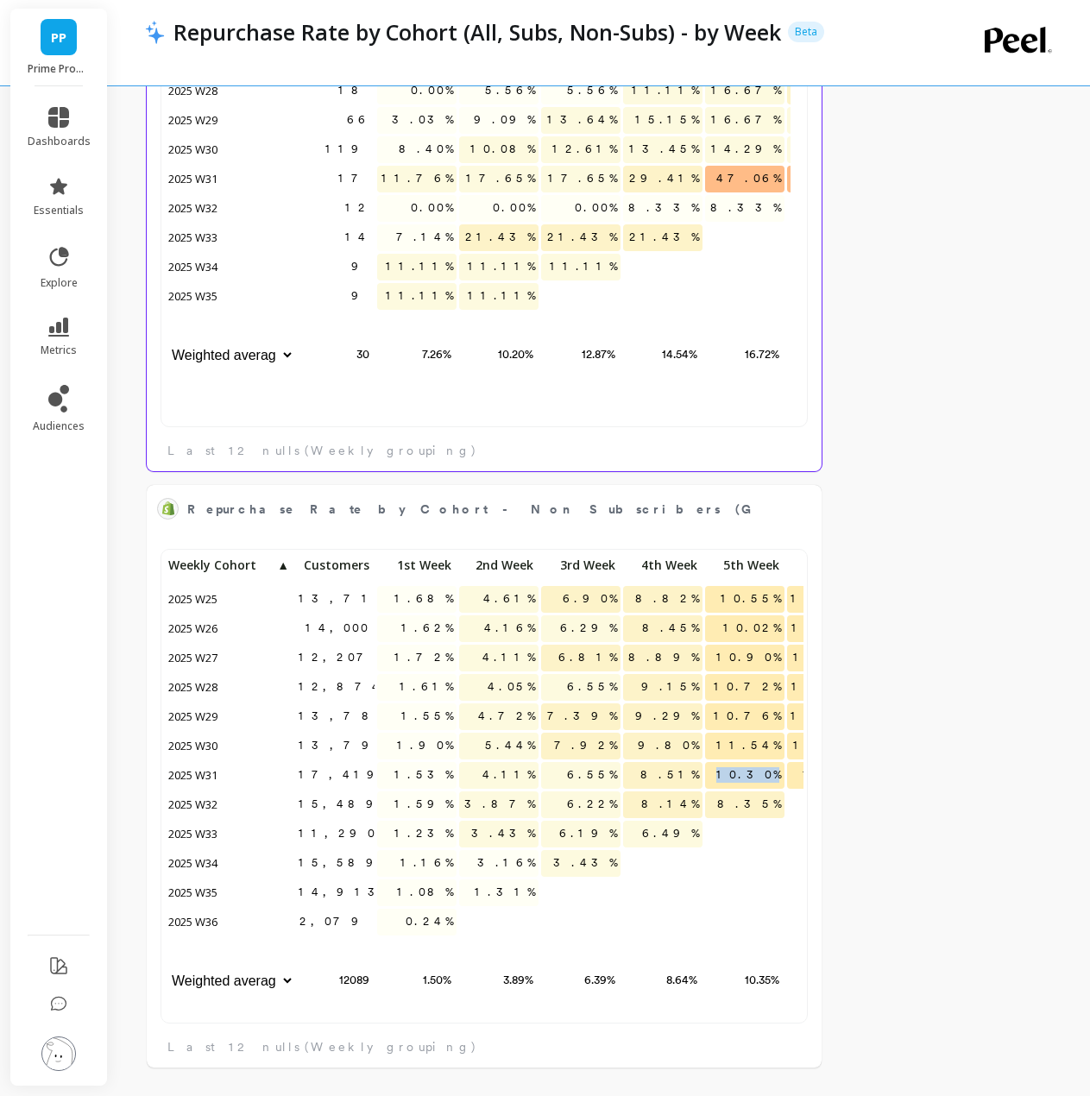
drag, startPoint x: 739, startPoint y: 777, endPoint x: 785, endPoint y: 781, distance: 45.9
click at [785, 781] on div "10.30%" at bounding box center [745, 776] width 82 height 29
copy span "10.30%"
